Goal: Task Accomplishment & Management: Complete application form

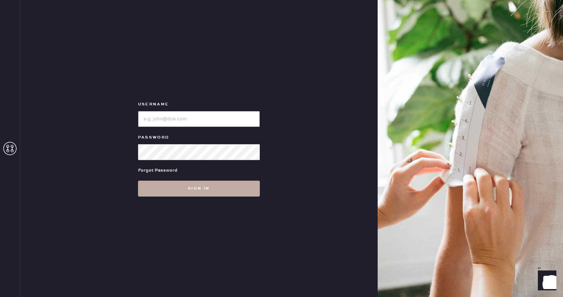
type input "Reformationboston"
click at [221, 190] on button "Sign in" at bounding box center [199, 189] width 122 height 16
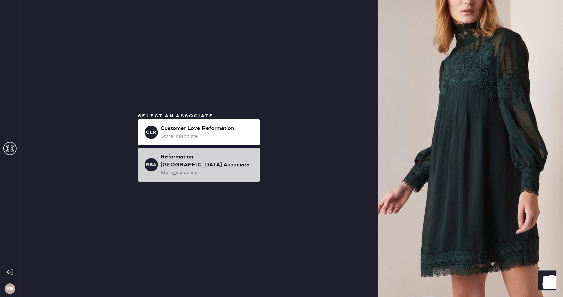
click at [197, 156] on div "RBA Reformation [GEOGRAPHIC_DATA] Associate store_associate" at bounding box center [199, 165] width 122 height 34
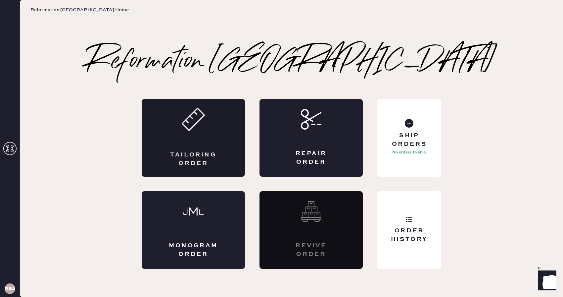
click at [201, 122] on icon at bounding box center [193, 119] width 23 height 23
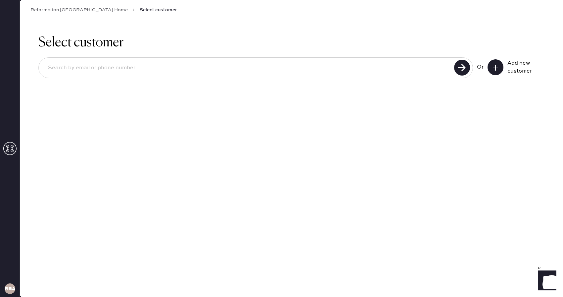
click at [497, 66] on icon at bounding box center [496, 68] width 7 height 7
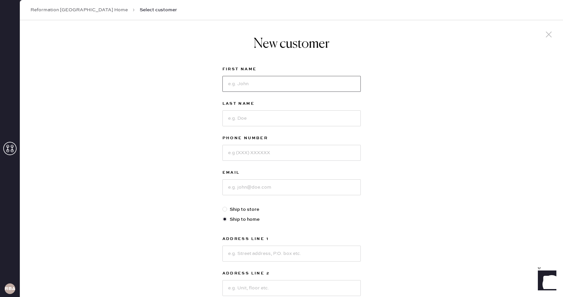
click at [314, 83] on input at bounding box center [292, 84] width 138 height 16
type input "Larissa"
click at [276, 121] on input at bounding box center [292, 118] width 138 height 16
type input "[PERSON_NAME]"
click at [63, 8] on link "Reformation [GEOGRAPHIC_DATA] Home" at bounding box center [78, 10] width 97 height 7
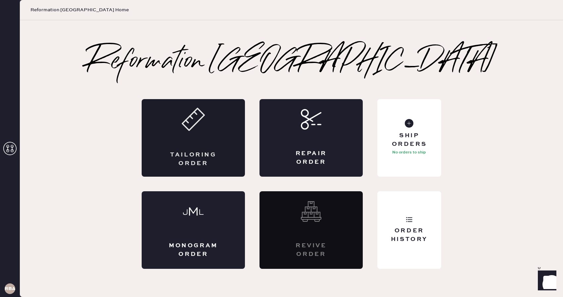
click at [182, 132] on div "Tailoring Order" at bounding box center [193, 138] width 103 height 78
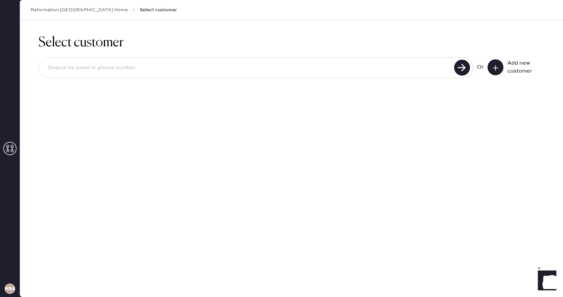
click at [152, 64] on input at bounding box center [248, 67] width 410 height 15
type input "[EMAIL_ADDRESS][DOMAIN_NAME]"
drag, startPoint x: 111, startPoint y: 69, endPoint x: 40, endPoint y: 64, distance: 71.1
click at [40, 64] on div "[EMAIL_ADDRESS][DOMAIN_NAME]" at bounding box center [255, 67] width 435 height 21
click at [499, 65] on icon at bounding box center [496, 68] width 7 height 7
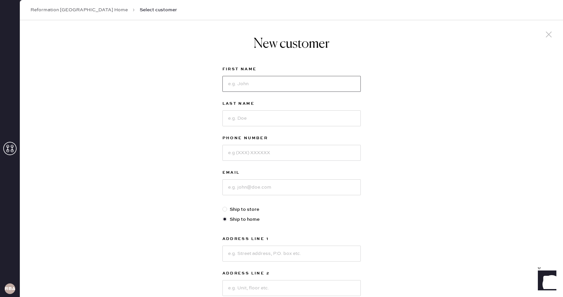
click at [249, 83] on input at bounding box center [292, 84] width 138 height 16
type input "Larissa"
click at [236, 120] on input at bounding box center [292, 118] width 138 height 16
type input "m"
type input "[PERSON_NAME]"
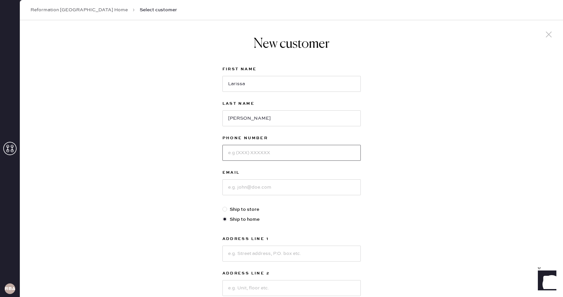
click at [236, 155] on input at bounding box center [292, 153] width 138 height 16
type input "7812992802"
click at [242, 188] on input at bounding box center [292, 187] width 138 height 16
paste input "[EMAIL_ADDRESS][DOMAIN_NAME]"
type input "[EMAIL_ADDRESS][DOMAIN_NAME]"
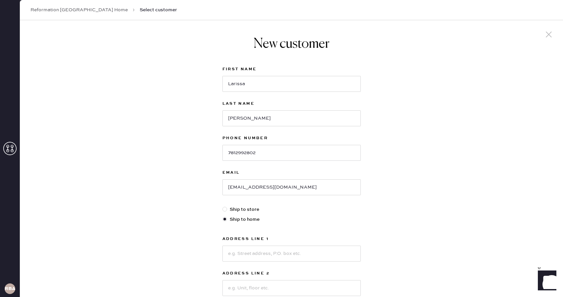
click at [208, 205] on div "New customer First Name [PERSON_NAME] Last Name [PERSON_NAME] Phone Number [PHO…" at bounding box center [292, 225] width 544 height 411
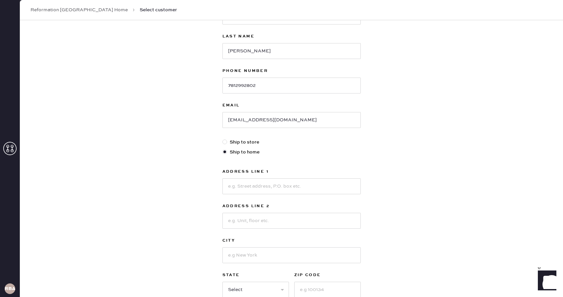
scroll to position [68, 0]
click at [266, 185] on input at bounding box center [292, 186] width 138 height 16
type input "[STREET_ADDRESS][PERSON_NAME]"
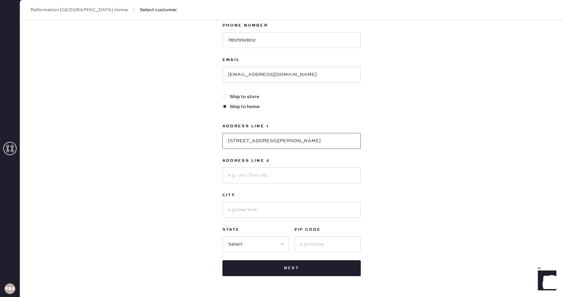
scroll to position [111, 0]
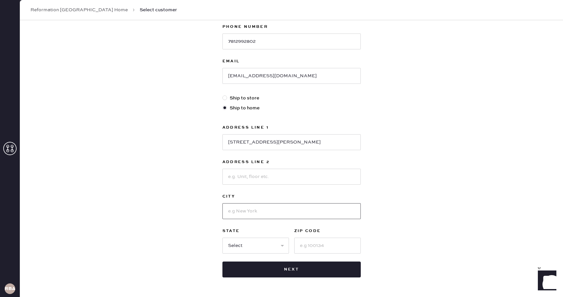
click at [238, 212] on input at bounding box center [292, 211] width 138 height 16
type input "[GEOGRAPHIC_DATA]"
click at [257, 239] on select "Select AK AL AR AZ CA CO CT [GEOGRAPHIC_DATA] DE FL [GEOGRAPHIC_DATA] HI [GEOGR…" at bounding box center [256, 245] width 67 height 16
select select "RI"
click at [223, 237] on select "Select AK AL AR AZ CA CO CT [GEOGRAPHIC_DATA] DE FL [GEOGRAPHIC_DATA] HI [GEOGR…" at bounding box center [256, 245] width 67 height 16
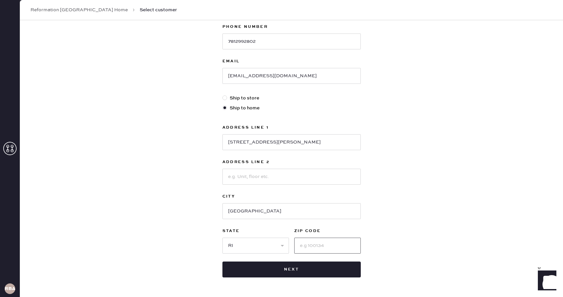
click at [311, 245] on input at bounding box center [327, 245] width 67 height 16
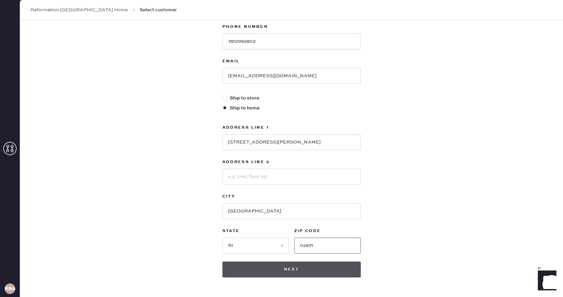
type input "02871"
click at [296, 267] on button "Next" at bounding box center [292, 269] width 138 height 16
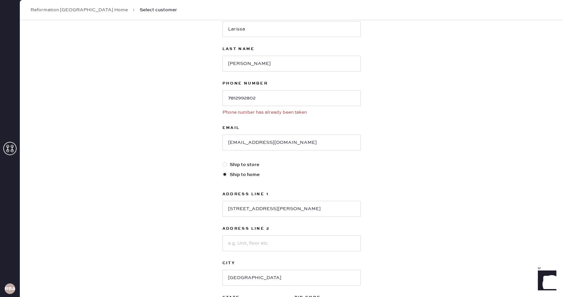
scroll to position [53, 0]
click at [246, 100] on input "7812992802" at bounding box center [292, 99] width 138 height 16
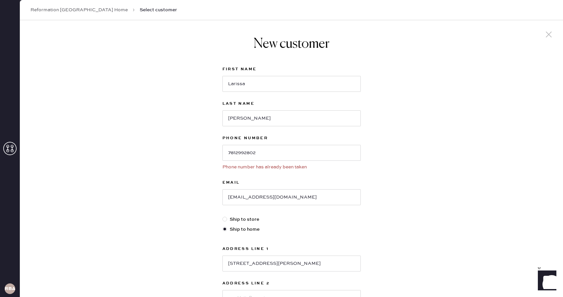
click at [81, 11] on link "Reformation [GEOGRAPHIC_DATA] Home" at bounding box center [78, 10] width 97 height 7
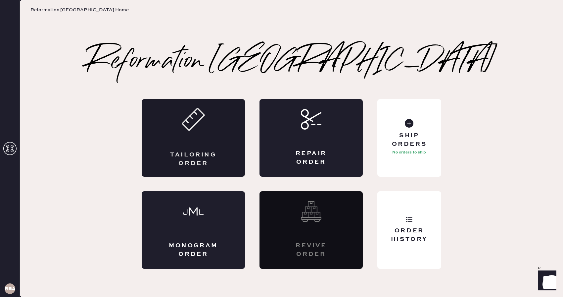
click at [214, 131] on div "Tailoring Order" at bounding box center [193, 138] width 103 height 78
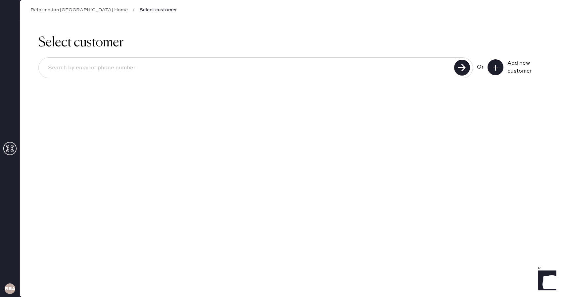
click at [165, 68] on input at bounding box center [248, 67] width 410 height 15
paste input "7812992802"
type input "7812992802"
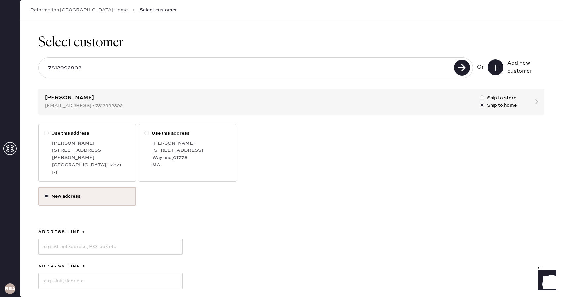
click at [89, 161] on div "[GEOGRAPHIC_DATA] , 02871" at bounding box center [91, 164] width 79 height 7
click at [44, 130] on input "Use this address" at bounding box center [44, 130] width 0 height 0
radio input "true"
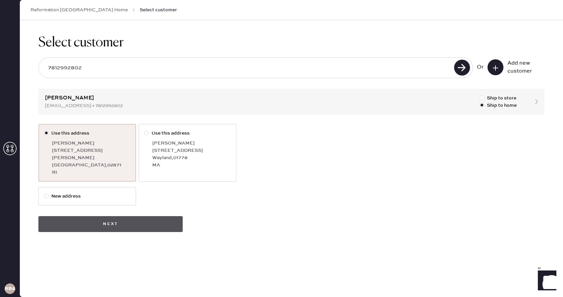
click at [110, 217] on button "Next" at bounding box center [110, 224] width 144 height 16
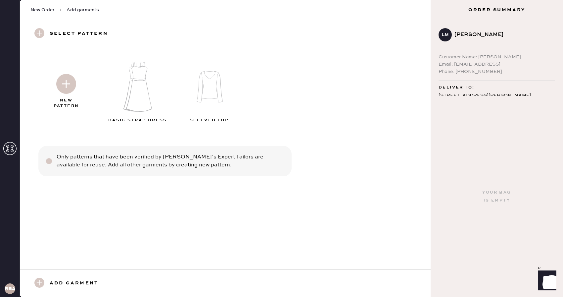
click at [137, 89] on img at bounding box center [139, 86] width 72 height 57
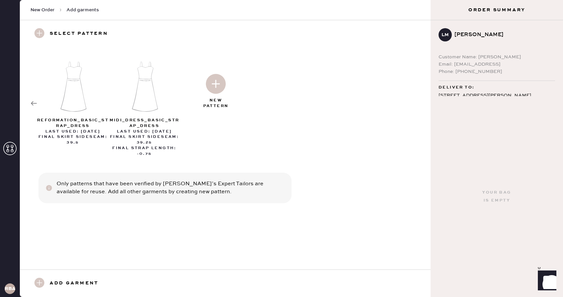
click at [211, 89] on img at bounding box center [216, 84] width 20 height 20
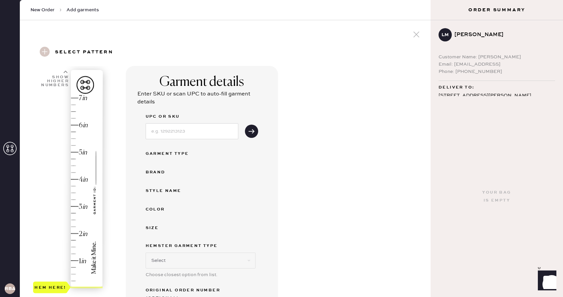
select select "6"
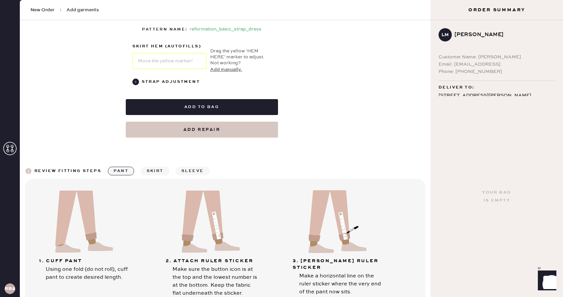
scroll to position [399, 0]
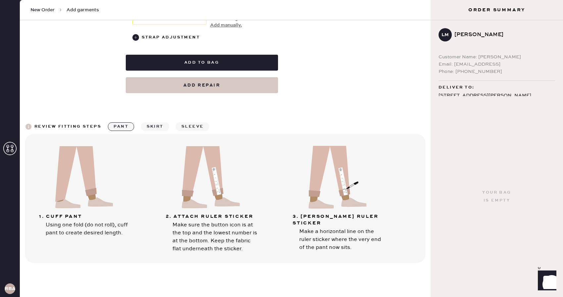
click at [192, 122] on button "sleeve" at bounding box center [192, 126] width 33 height 9
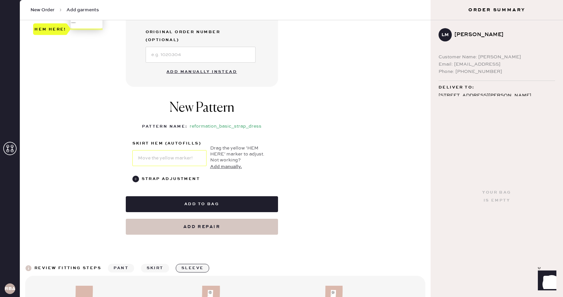
scroll to position [257, 0]
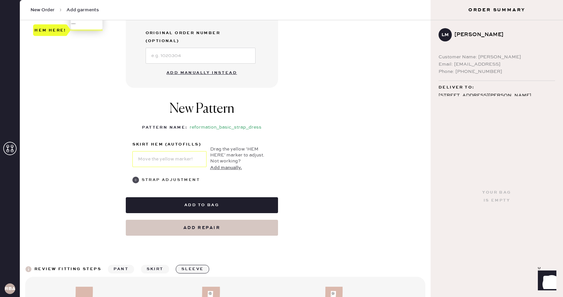
click at [150, 176] on div "Strap Adjustment" at bounding box center [171, 180] width 58 height 8
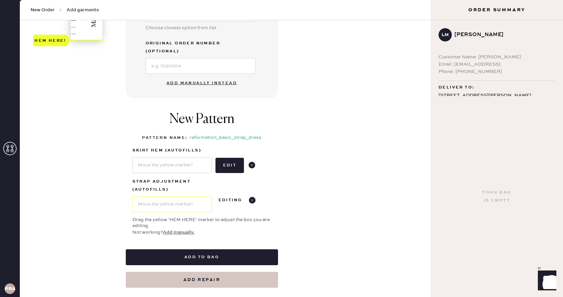
scroll to position [246, 0]
click at [252, 162] on use at bounding box center [252, 165] width 7 height 7
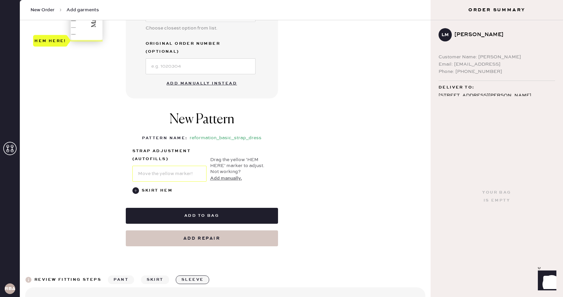
scroll to position [0, 0]
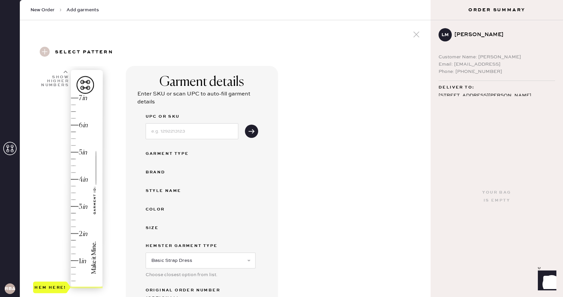
type input "1"
click at [73, 260] on div "Hem here!" at bounding box center [68, 192] width 71 height 195
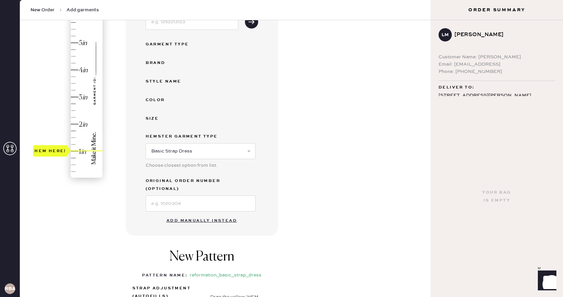
scroll to position [122, 0]
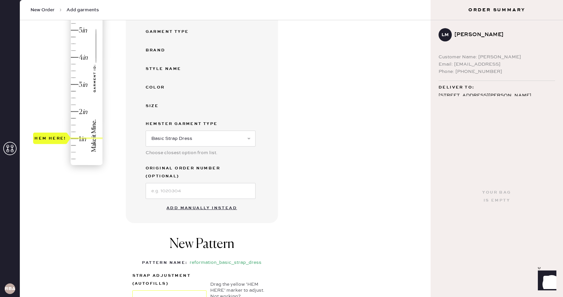
click at [195, 201] on button "Add manually instead" at bounding box center [202, 207] width 79 height 13
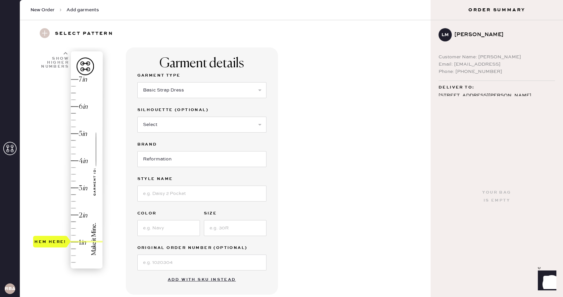
scroll to position [0, 0]
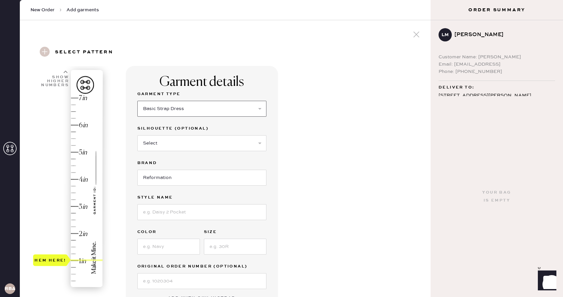
click at [167, 111] on select "Select Basic Skirt Jeans Leggings Pants Shorts Basic Sleeved Dress Basic Sleeve…" at bounding box center [201, 109] width 129 height 16
click at [137, 101] on select "Select Basic Skirt Jeans Leggings Pants Shorts Basic Sleeved Dress Basic Sleeve…" at bounding box center [201, 109] width 129 height 16
click at [168, 211] on input at bounding box center [201, 212] width 129 height 16
click at [218, 107] on select "Select Basic Skirt Jeans Leggings Pants Shorts Basic Sleeved Dress Basic Sleeve…" at bounding box center [201, 109] width 129 height 16
click at [137, 101] on select "Select Basic Skirt Jeans Leggings Pants Shorts Basic Sleeved Dress Basic Sleeve…" at bounding box center [201, 109] width 129 height 16
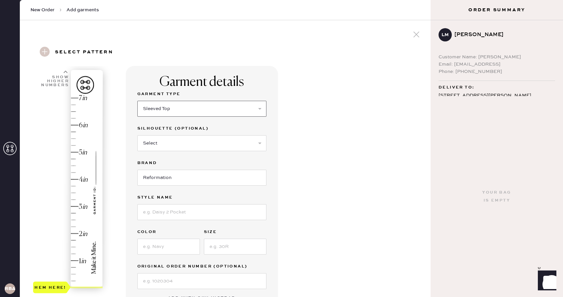
click at [179, 112] on select "Select Basic Skirt Jeans Leggings Pants Shorts Basic Sleeved Dress Basic Sleeve…" at bounding box center [201, 109] width 129 height 16
select select "15"
click at [137, 101] on select "Select Basic Skirt Jeans Leggings Pants Shorts Basic Sleeved Dress Basic Sleeve…" at bounding box center [201, 109] width 129 height 16
click at [178, 143] on select "Select Crop top Full Length Other" at bounding box center [201, 143] width 129 height 16
select select "69"
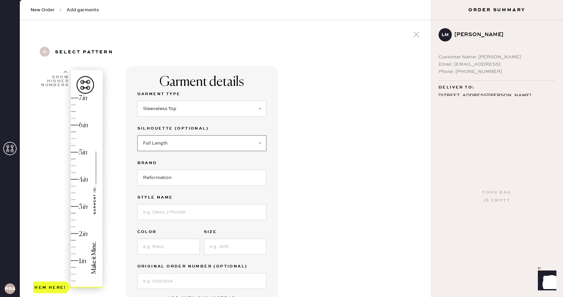
click at [137, 135] on select "Select Crop top Full Length Other" at bounding box center [201, 143] width 129 height 16
click at [162, 212] on input at bounding box center [201, 212] width 129 height 16
type input "[PERSON_NAME] Two Piece (sending top only)"
click at [162, 245] on input at bounding box center [168, 246] width 63 height 16
type input "Beige & Black Check"
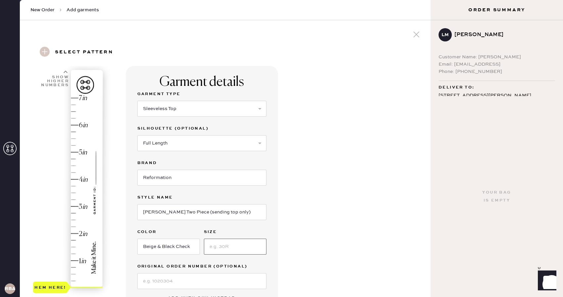
click at [219, 246] on input at bounding box center [235, 246] width 63 height 16
type input "M"
click at [200, 280] on input at bounding box center [201, 281] width 129 height 16
type input "S29156872"
click at [297, 274] on div "Garment details Garment Type Select Basic Skirt Jeans Leggings Pants Shorts Bas…" at bounding box center [276, 271] width 300 height 411
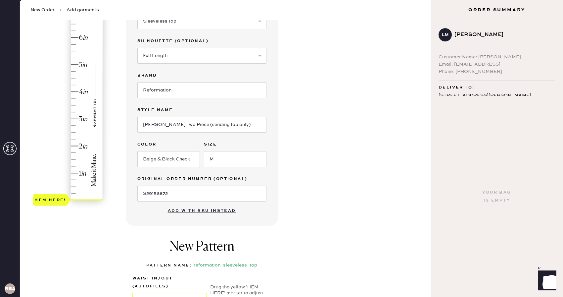
scroll to position [91, 0]
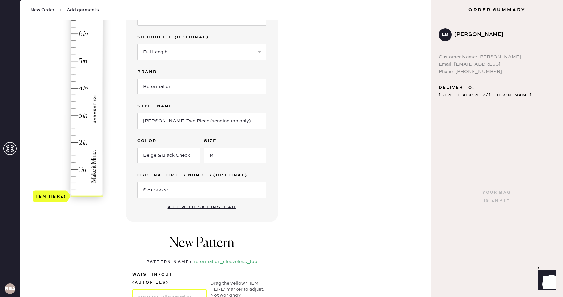
type input "1"
click at [80, 167] on div "Hem here!" at bounding box center [68, 101] width 71 height 195
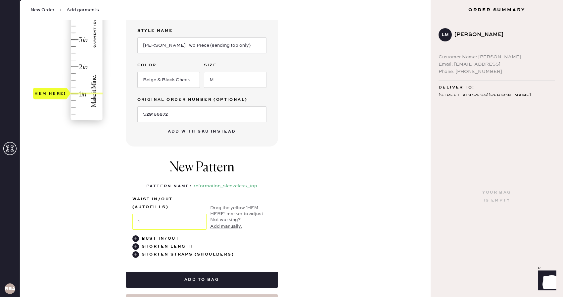
scroll to position [171, 0]
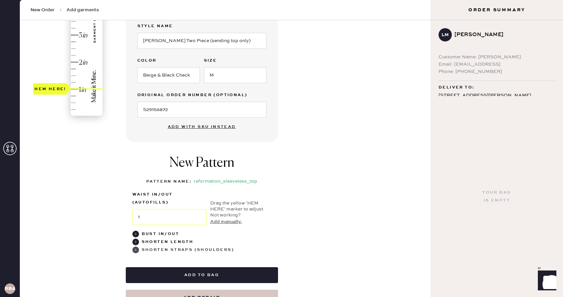
click at [137, 251] on use at bounding box center [135, 249] width 7 height 7
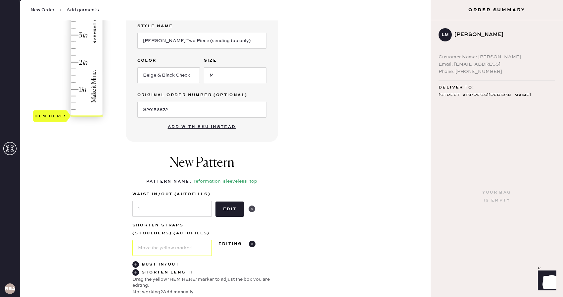
click at [253, 207] on use at bounding box center [252, 208] width 7 height 7
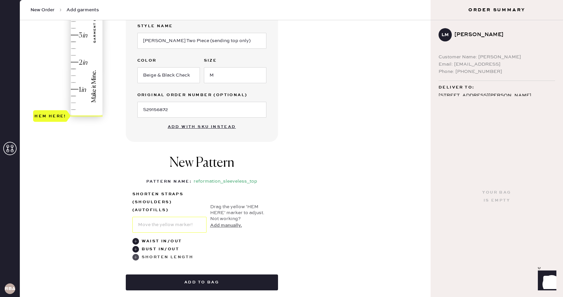
click at [135, 257] on use at bounding box center [135, 257] width 7 height 7
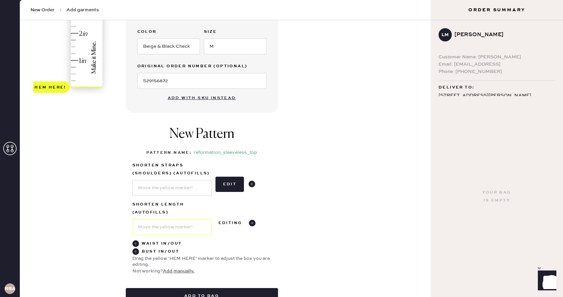
scroll to position [200, 0]
type input "1"
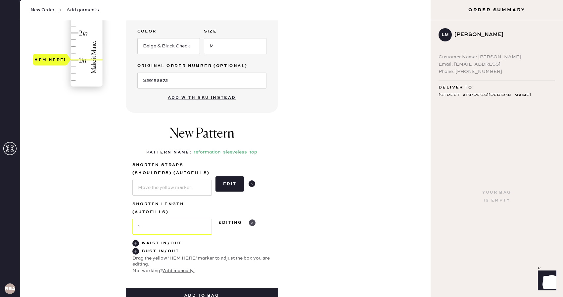
click at [253, 222] on use at bounding box center [252, 222] width 7 height 7
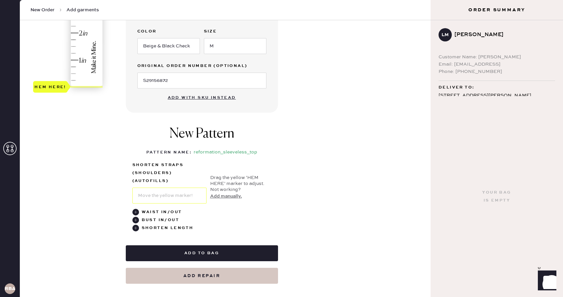
type input "1"
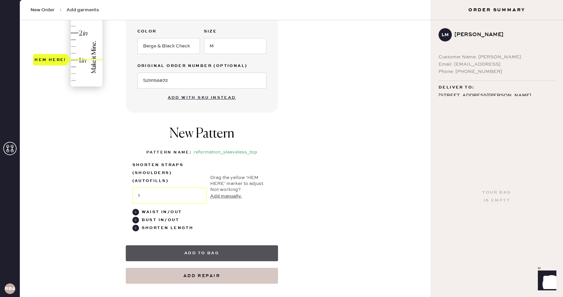
click at [210, 251] on button "Add to bag" at bounding box center [202, 253] width 152 height 16
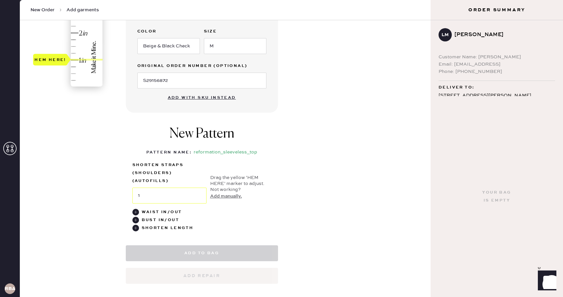
select select "15"
